Goal: Task Accomplishment & Management: Manage account settings

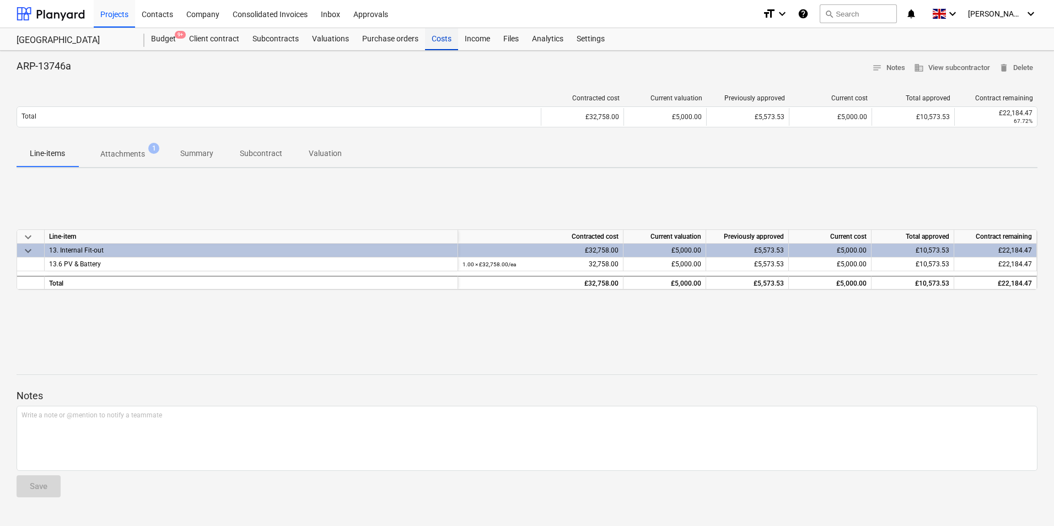
drag, startPoint x: 443, startPoint y: 39, endPoint x: 437, endPoint y: 38, distance: 6.2
click at [442, 38] on div "Costs" at bounding box center [441, 39] width 33 height 22
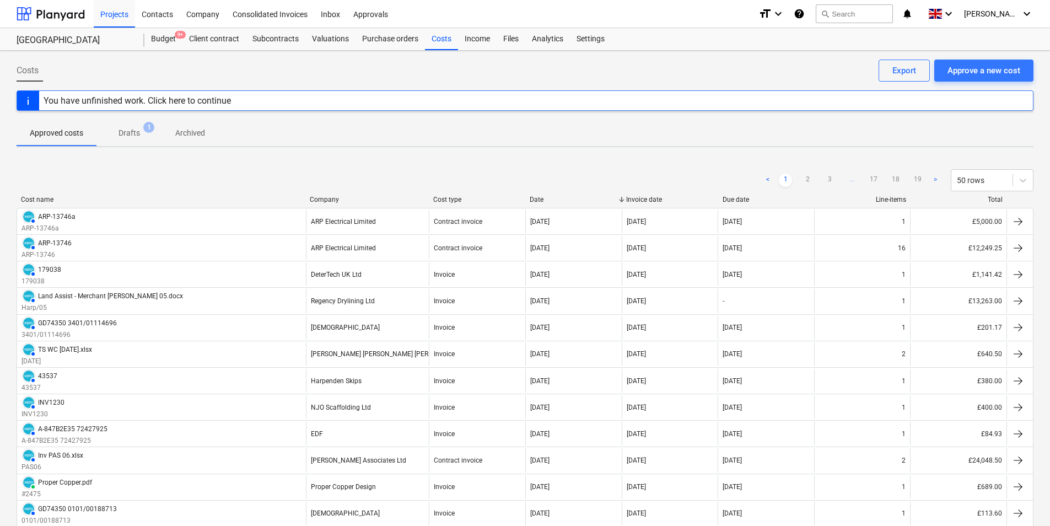
click at [132, 132] on p "Drafts" at bounding box center [130, 133] width 22 height 12
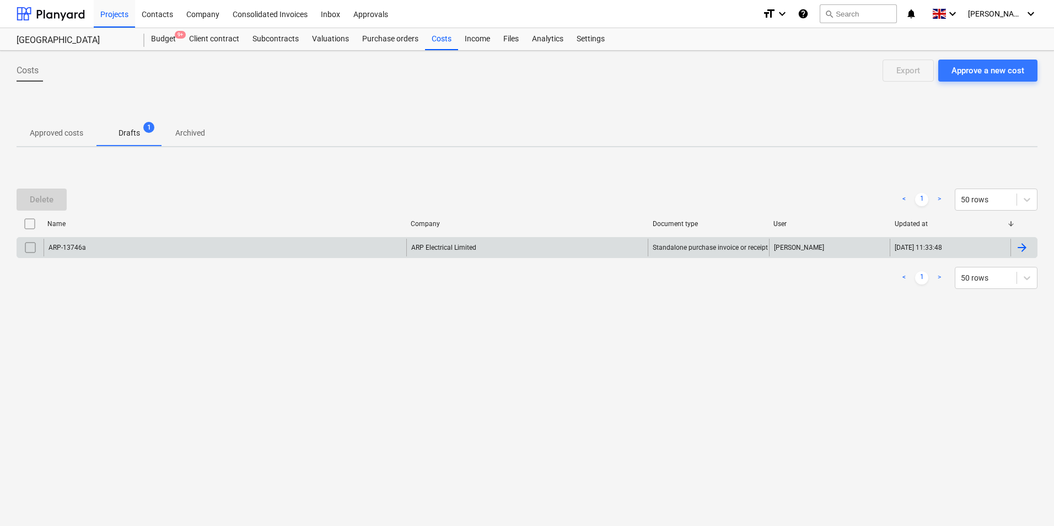
click at [36, 250] on input "checkbox" at bounding box center [31, 248] width 18 height 18
drag, startPoint x: 38, startPoint y: 199, endPoint x: 34, endPoint y: 202, distance: 5.9
click at [35, 201] on div "Delete" at bounding box center [42, 199] width 24 height 14
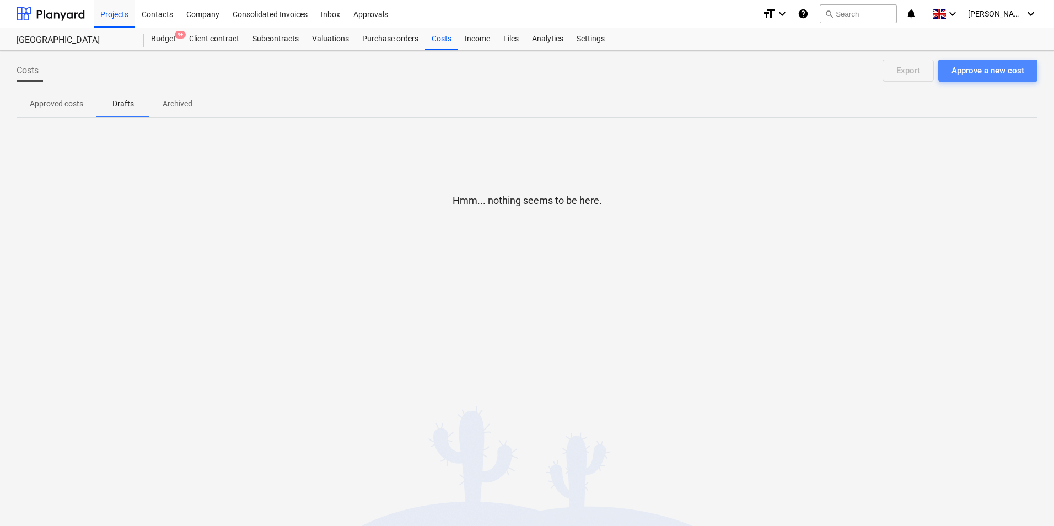
click at [995, 74] on div "Approve a new cost" at bounding box center [988, 70] width 73 height 14
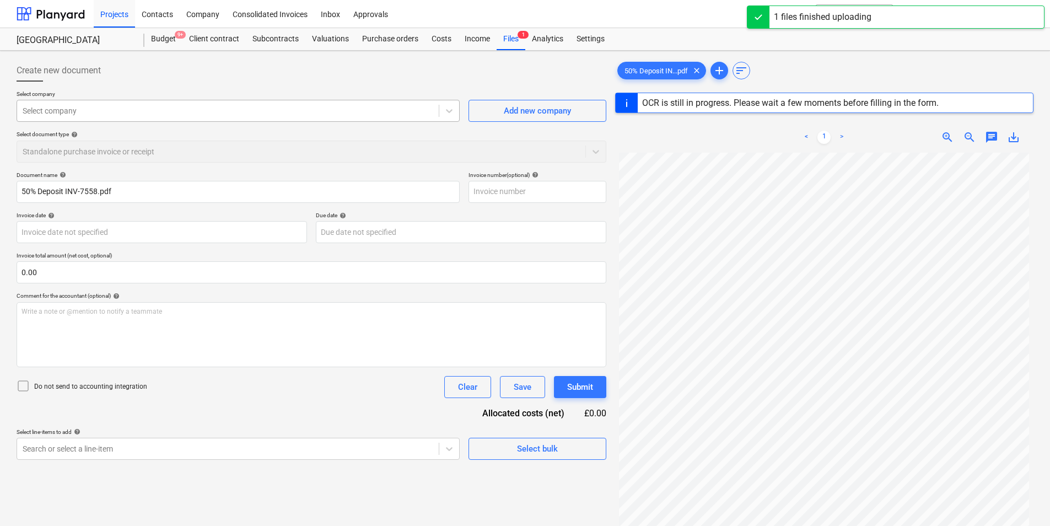
type input "INV-7558"
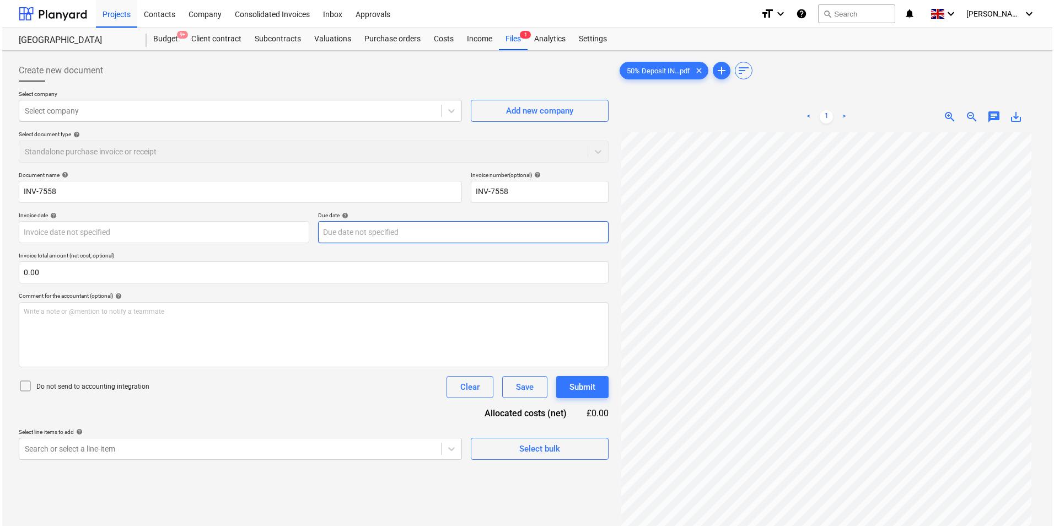
scroll to position [87, 0]
click at [115, 115] on div at bounding box center [228, 110] width 411 height 11
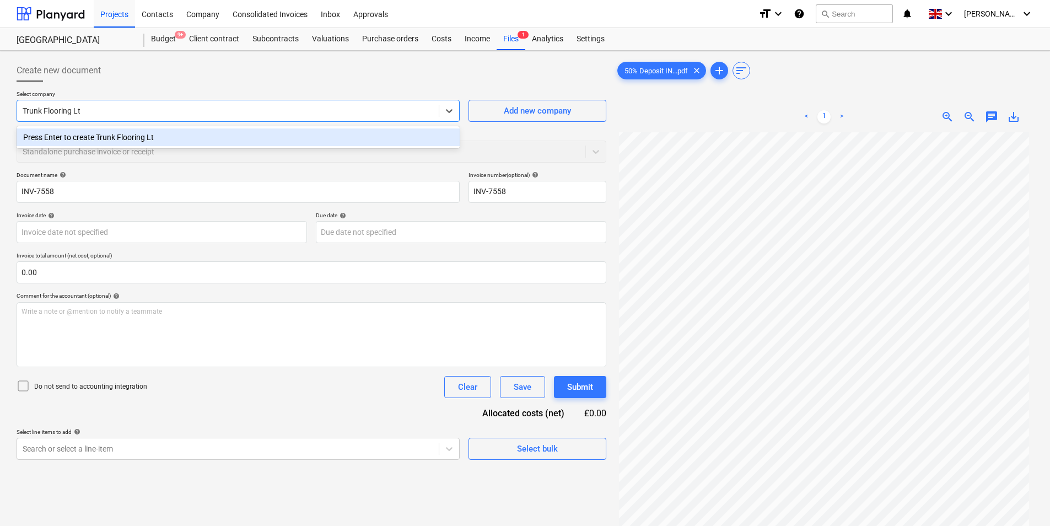
type input "Trunk Flooring Ltd"
click at [197, 134] on div "Press Enter to create Trunk Flooring Ltd" at bounding box center [238, 137] width 443 height 18
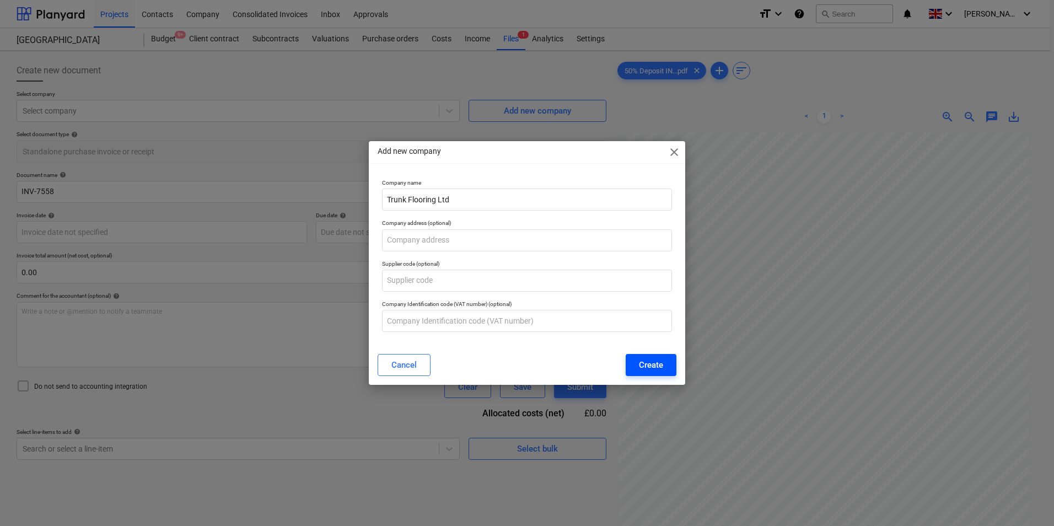
click at [660, 363] on div "Create" at bounding box center [651, 365] width 24 height 14
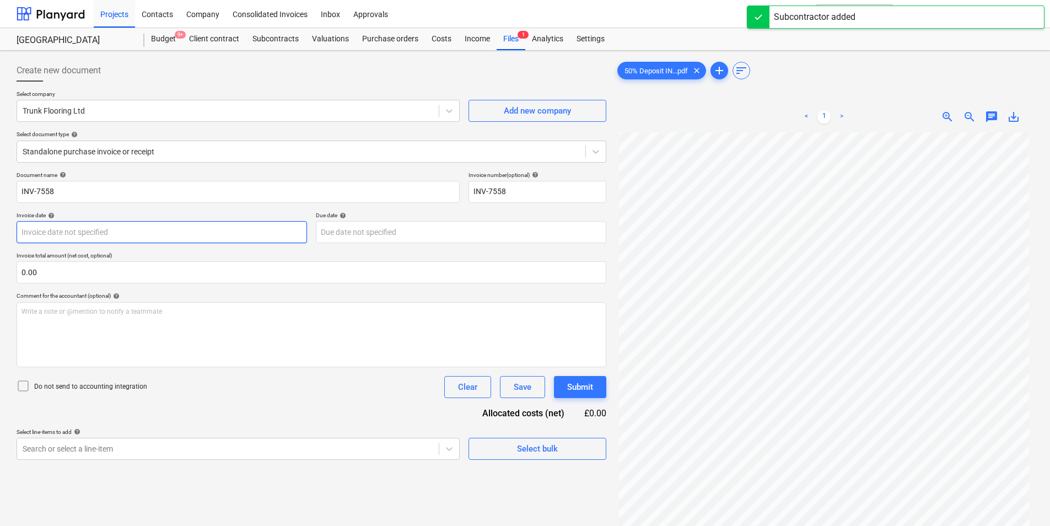
click at [72, 234] on body "Projects Contacts Company Consolidated Invoices Inbox Approvals format_size key…" at bounding box center [525, 263] width 1050 height 526
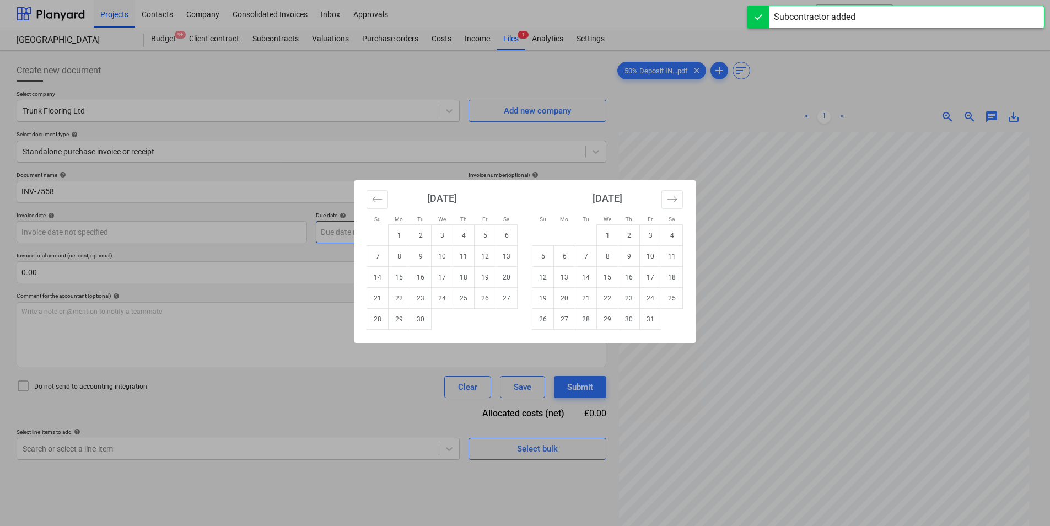
click at [404, 242] on td "1" at bounding box center [400, 235] width 22 height 21
type input "[DATE]"
click at [392, 238] on body "Projects Contacts Company Consolidated Invoices Inbox Approvals format_size key…" at bounding box center [525, 263] width 1050 height 526
click at [405, 235] on td "1" at bounding box center [400, 235] width 22 height 21
type input "[DATE]"
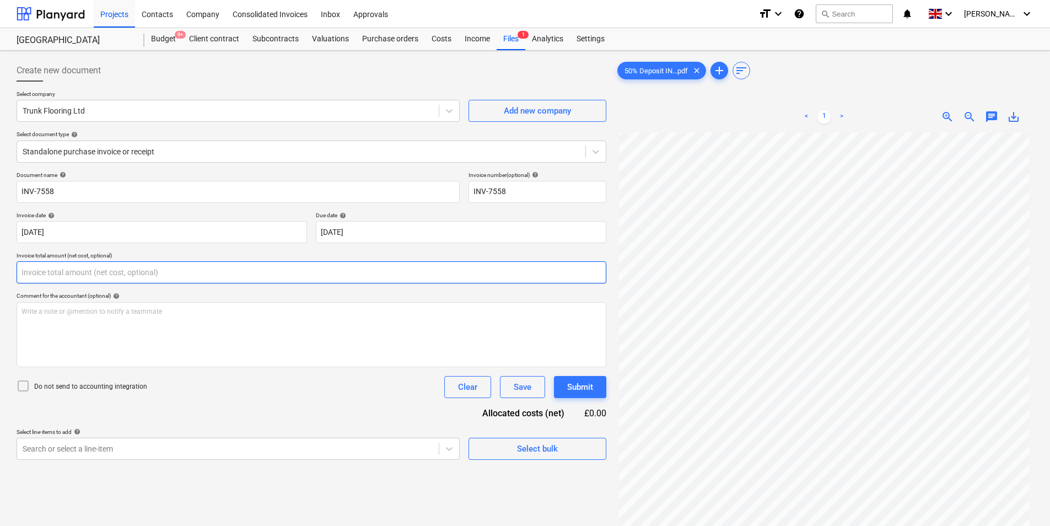
click at [143, 266] on input "text" at bounding box center [312, 272] width 590 height 22
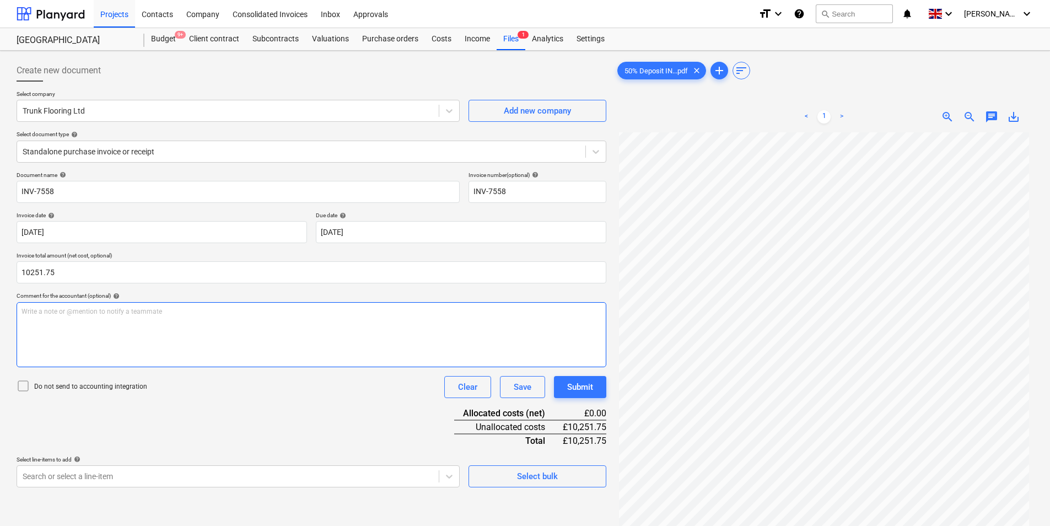
type input "10,251.75"
click at [75, 312] on p "Write a note or @mention to notify a teammate [PERSON_NAME]" at bounding box center [312, 311] width 580 height 9
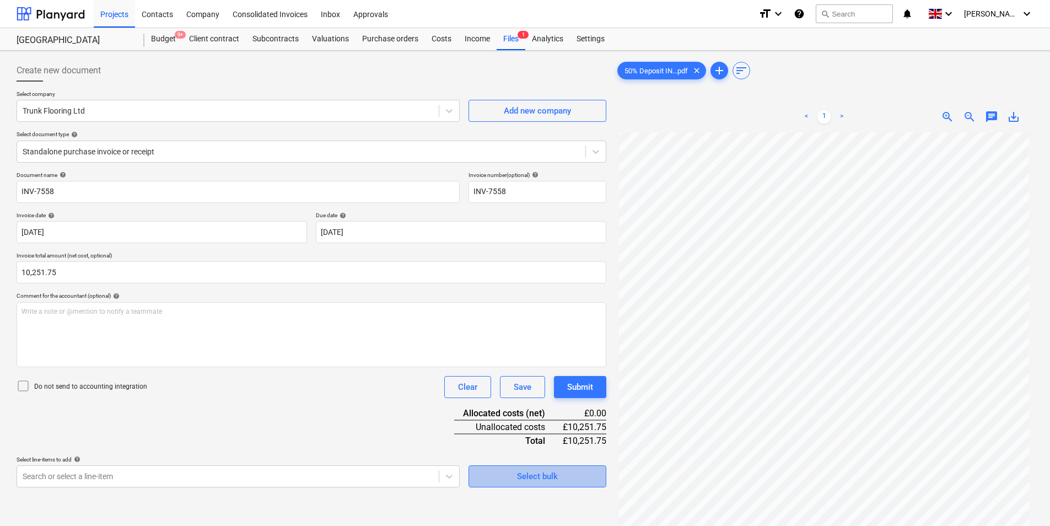
click at [566, 476] on span "Select bulk" at bounding box center [538, 476] width 110 height 14
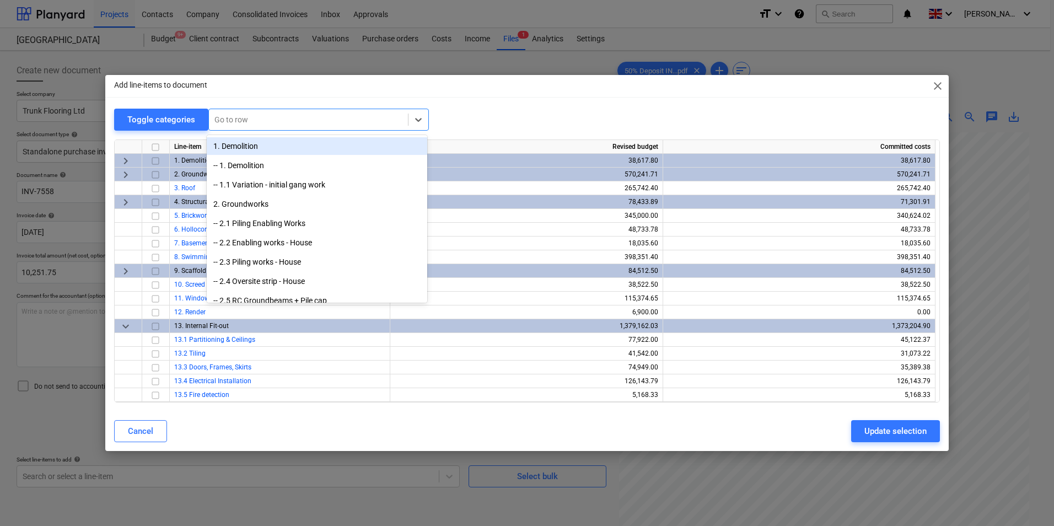
click at [253, 121] on div at bounding box center [309, 119] width 188 height 11
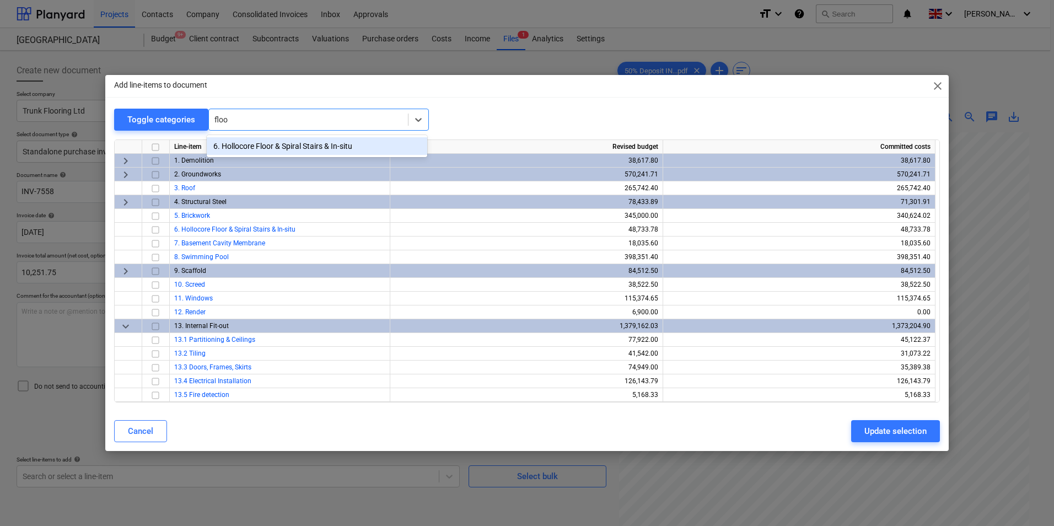
type input "floo"
drag, startPoint x: 540, startPoint y: 103, endPoint x: 360, endPoint y: 257, distance: 237.0
click at [539, 105] on div "Add line-items to document close Toggle categories Go to row Line-item Revised …" at bounding box center [527, 263] width 844 height 377
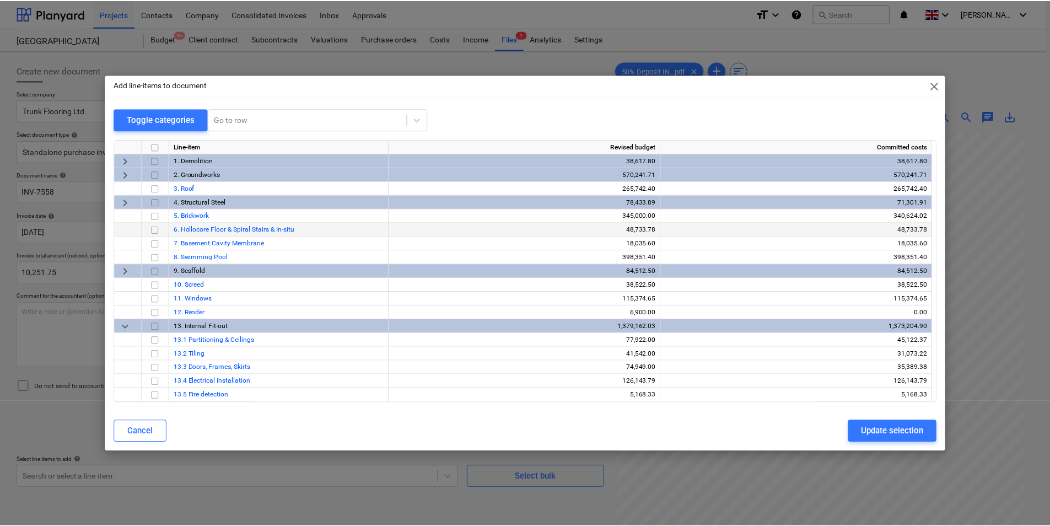
scroll to position [258, 0]
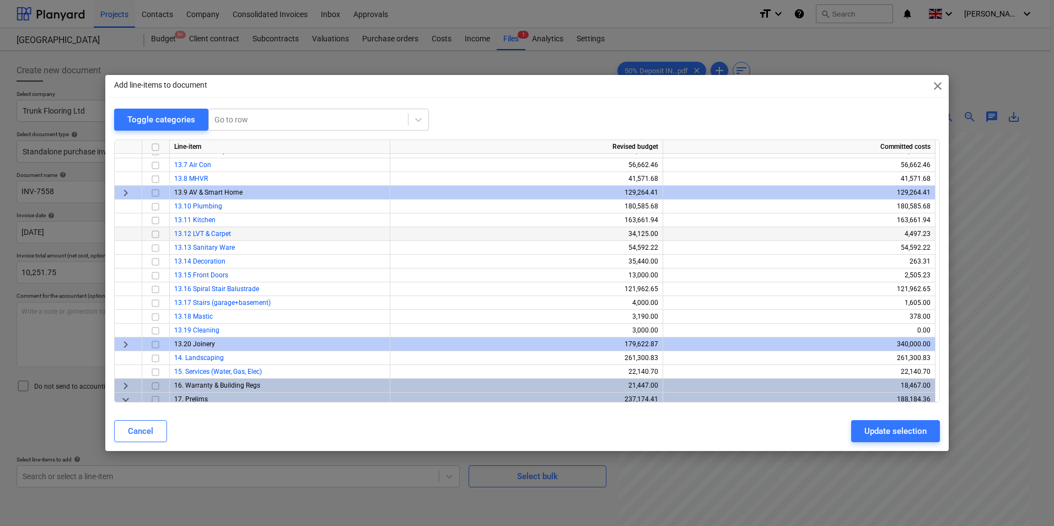
click at [151, 235] on input "checkbox" at bounding box center [155, 234] width 13 height 13
click at [888, 429] on div "Update selection" at bounding box center [896, 431] width 62 height 14
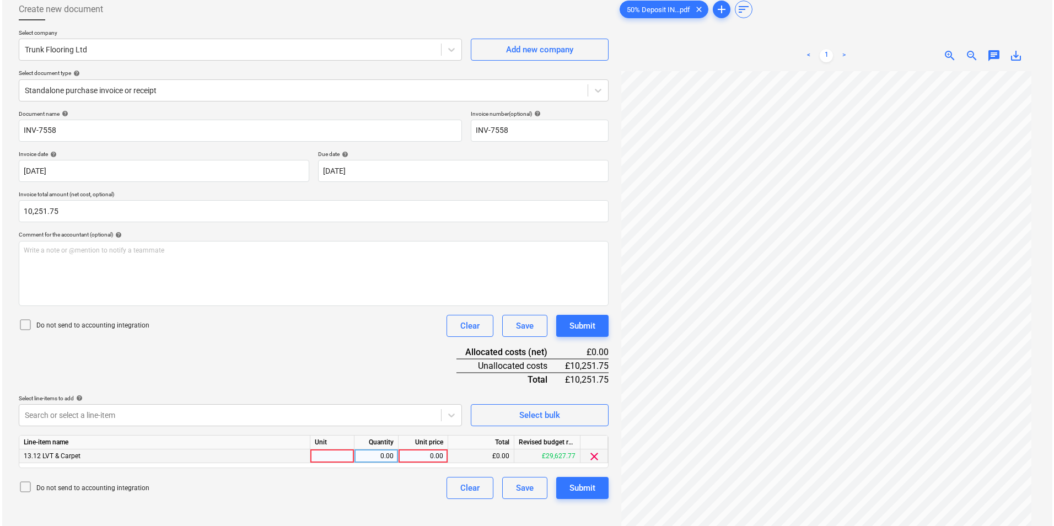
scroll to position [110, 0]
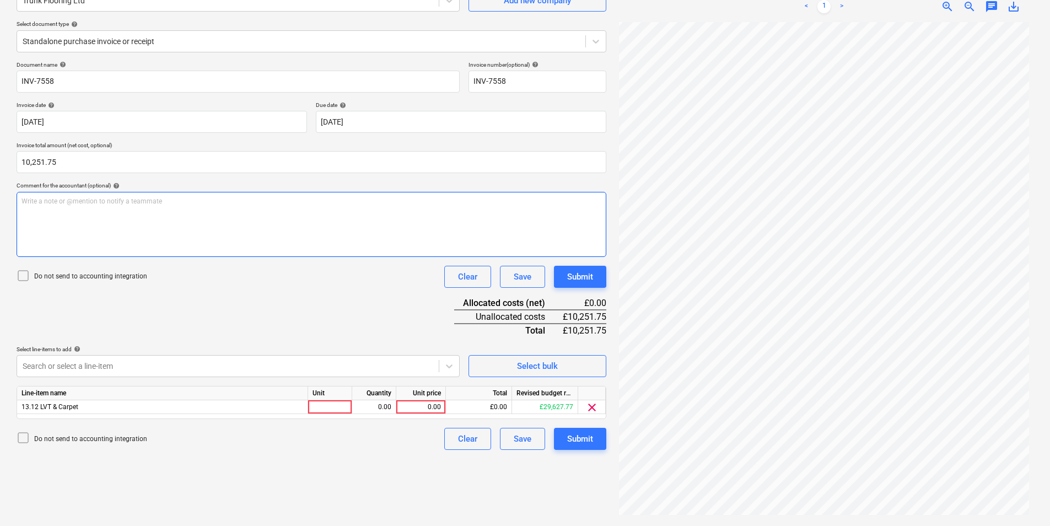
click at [107, 223] on div "Write a note or @mention to notify a teammate [PERSON_NAME]" at bounding box center [312, 224] width 590 height 65
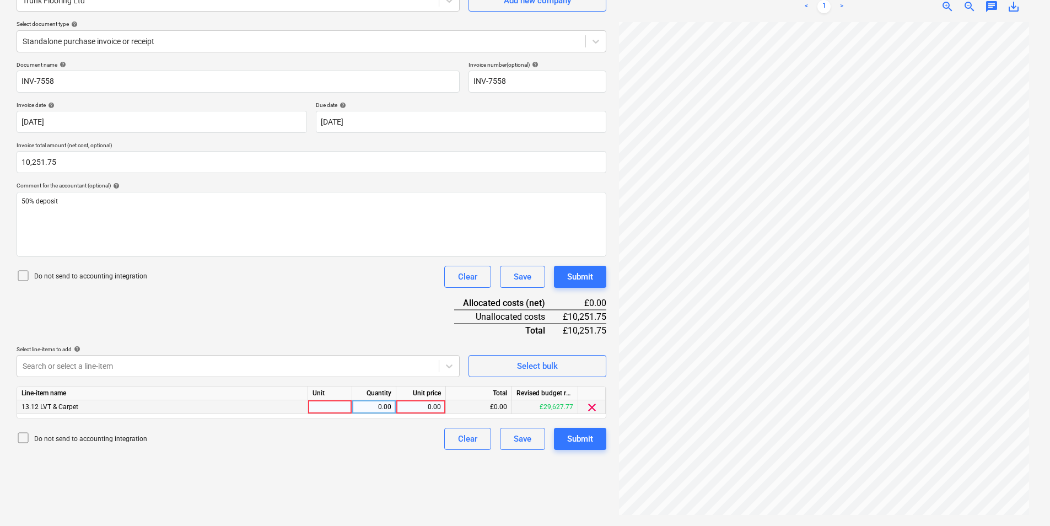
click at [334, 407] on div at bounding box center [330, 407] width 44 height 14
type input "ea"
type input "10251.75"
click at [589, 441] on div "Submit" at bounding box center [580, 439] width 26 height 14
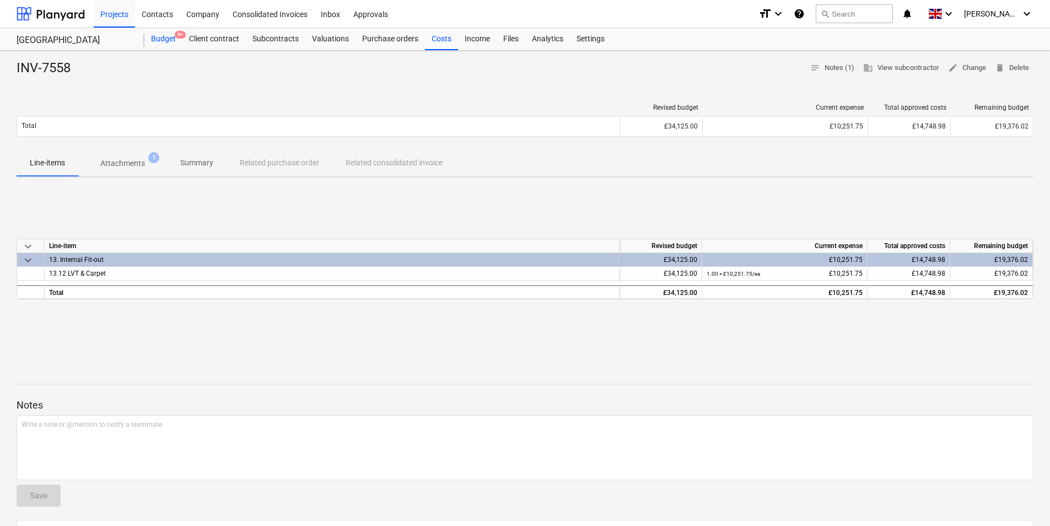
click at [163, 39] on div "Budget 9+" at bounding box center [163, 39] width 38 height 22
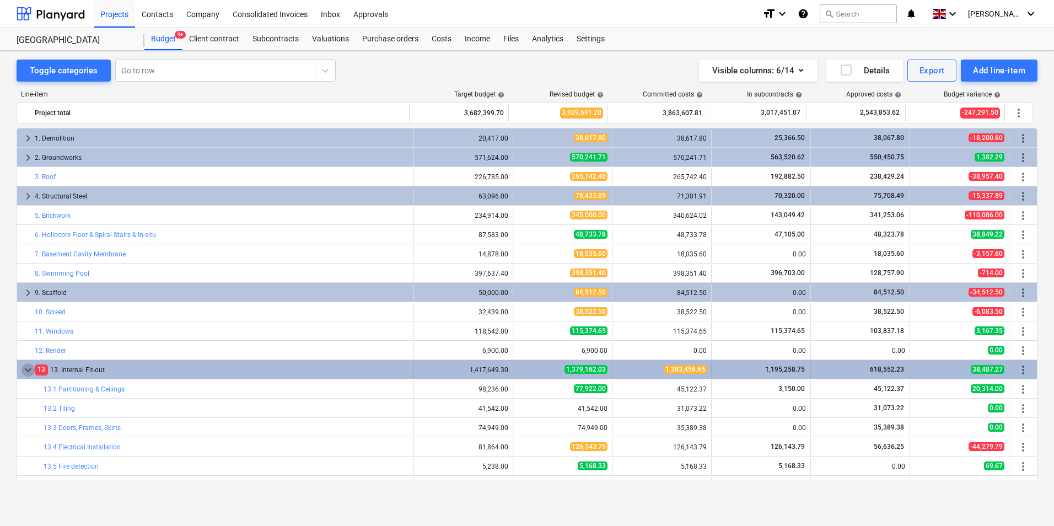
click at [24, 376] on span "keyboard_arrow_down" at bounding box center [28, 369] width 13 height 13
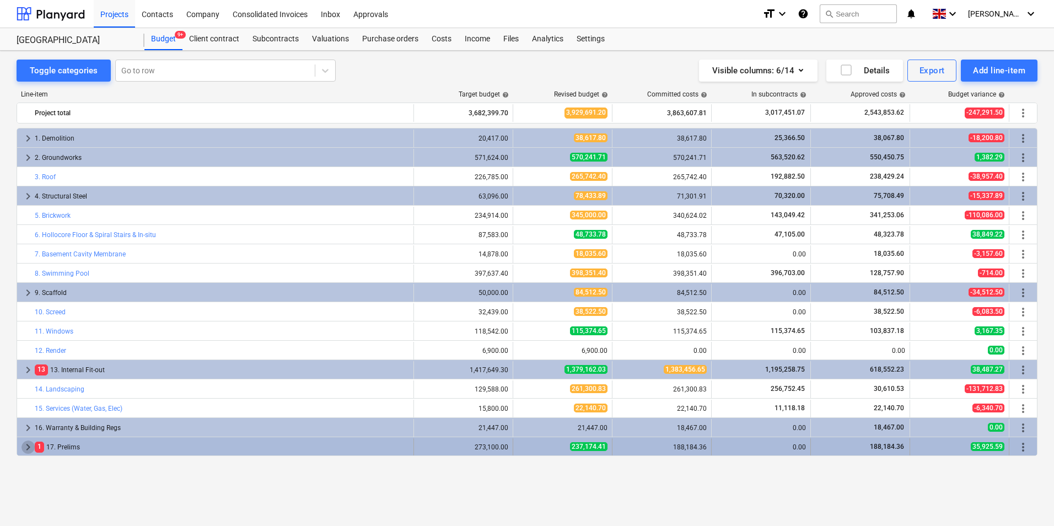
click at [25, 447] on span "keyboard_arrow_right" at bounding box center [28, 447] width 13 height 13
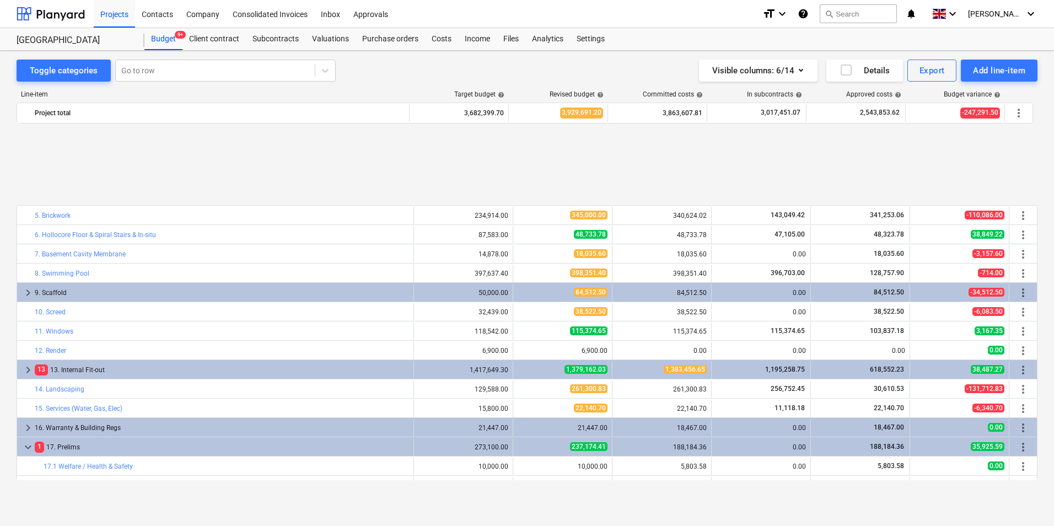
scroll to position [111, 0]
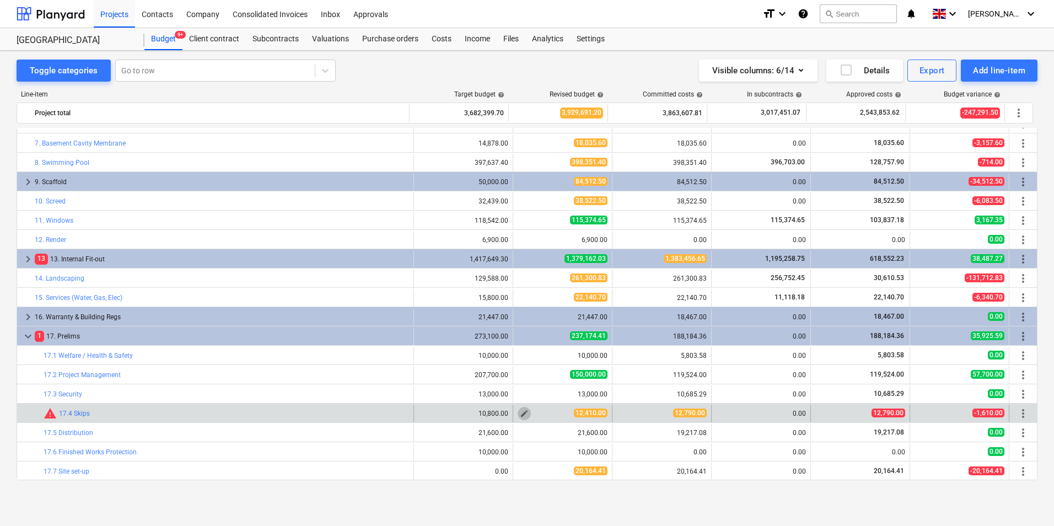
click at [520, 412] on span "edit" at bounding box center [524, 413] width 9 height 9
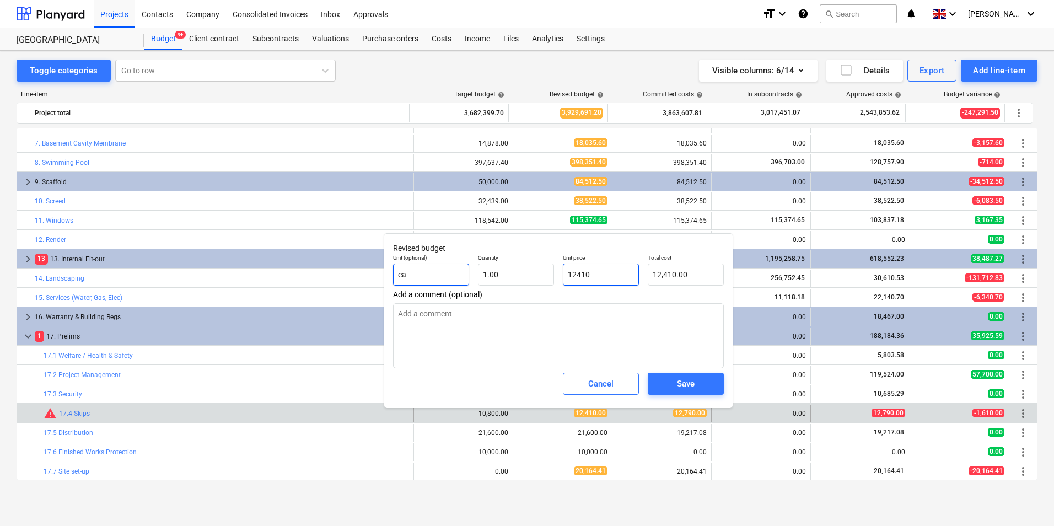
drag, startPoint x: 625, startPoint y: 274, endPoint x: 468, endPoint y: 277, distance: 157.2
click at [468, 277] on div "Unit (optional) ea Quantity 1.00 Unit price 12410 Total cost 12,410.00" at bounding box center [559, 270] width 340 height 40
type input "1"
type textarea "x"
type input "1.00"
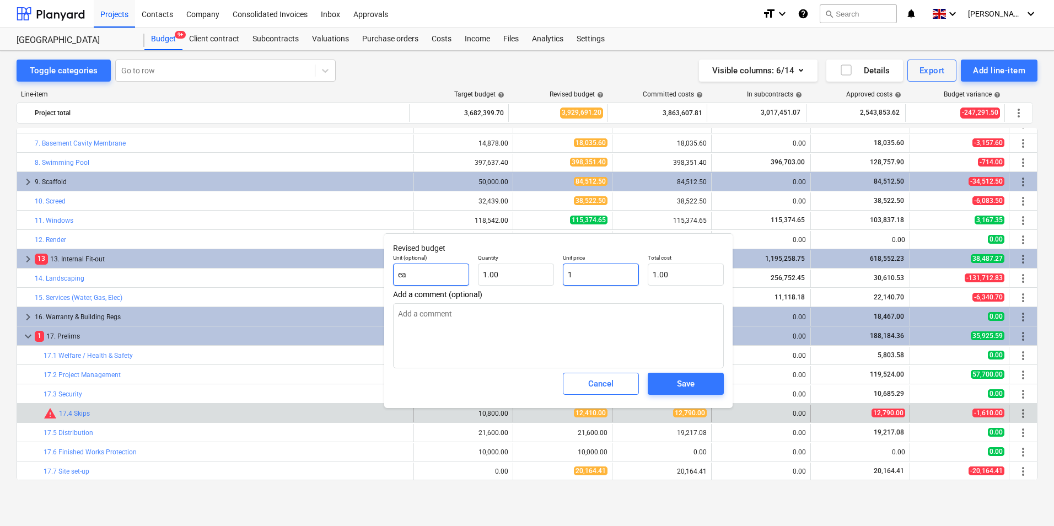
type input "12"
type textarea "x"
type input "12.00"
type input "127"
type textarea "x"
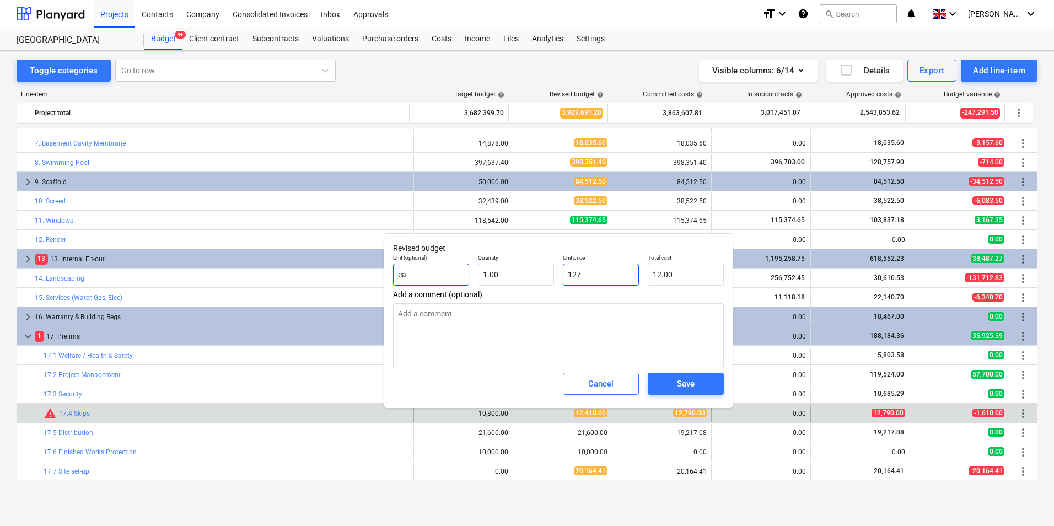
type input "127.00"
type input "1279"
type textarea "x"
type input "1,279.00"
type input "12790"
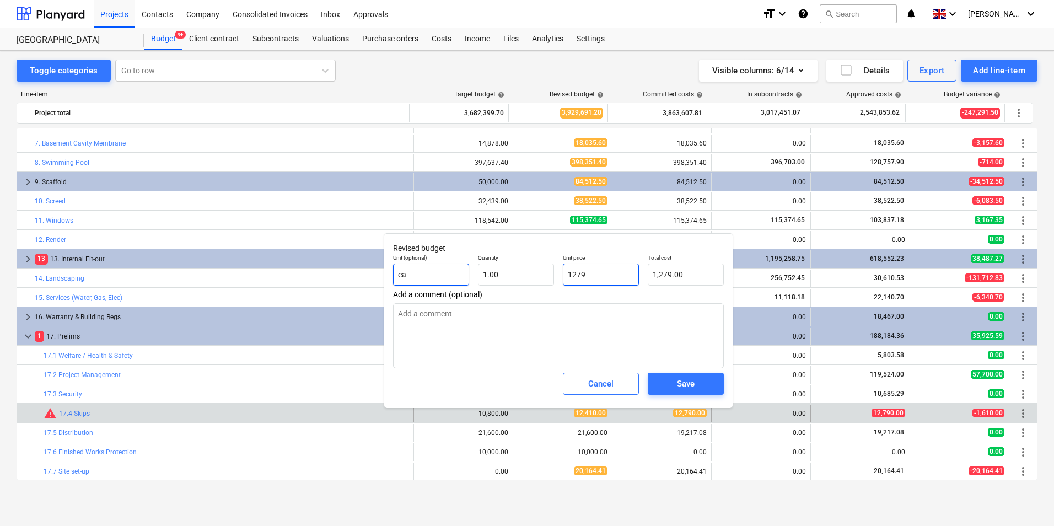
type textarea "x"
type input "12,790.00"
click at [690, 378] on div "Save" at bounding box center [686, 384] width 18 height 14
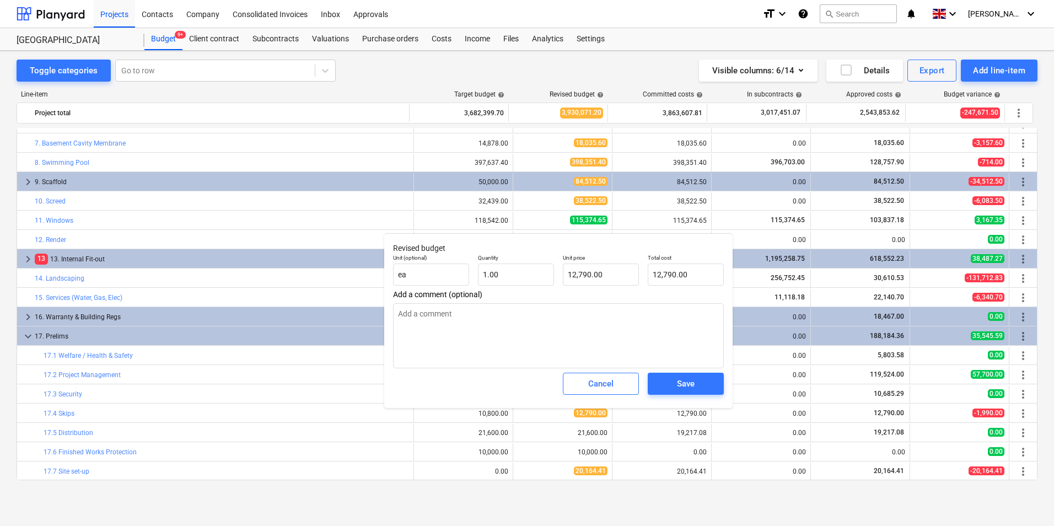
type textarea "x"
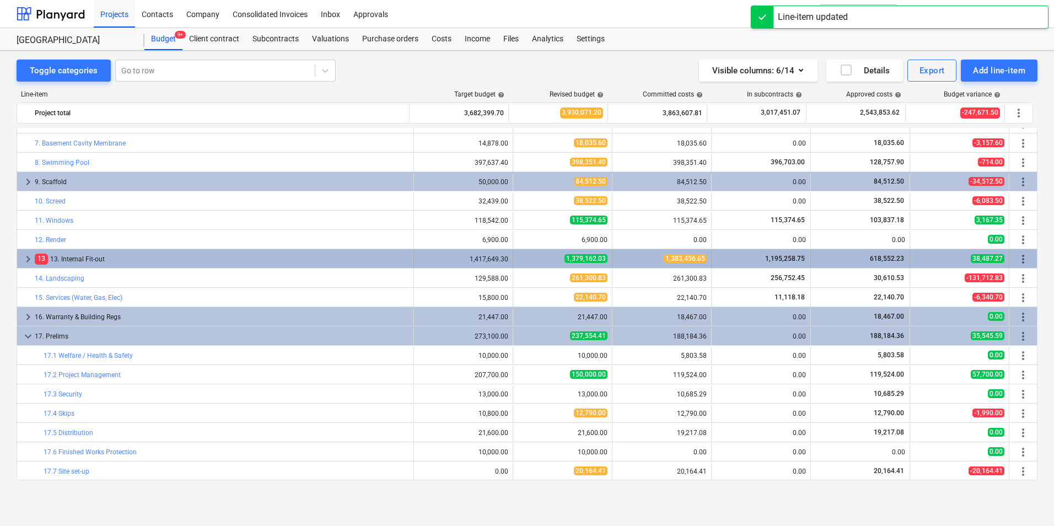
click at [22, 261] on span "keyboard_arrow_right" at bounding box center [28, 259] width 13 height 13
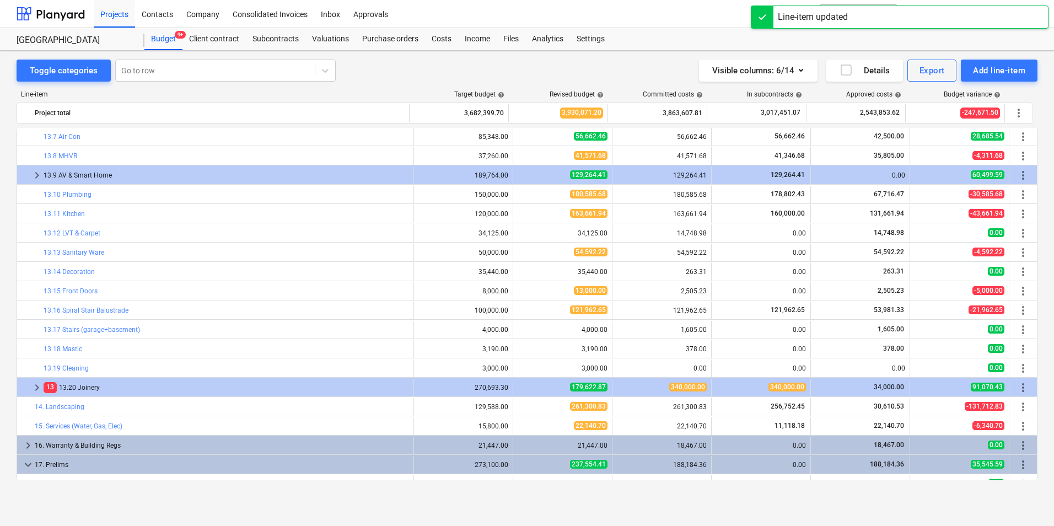
scroll to position [0, 0]
